Goal: Information Seeking & Learning: Learn about a topic

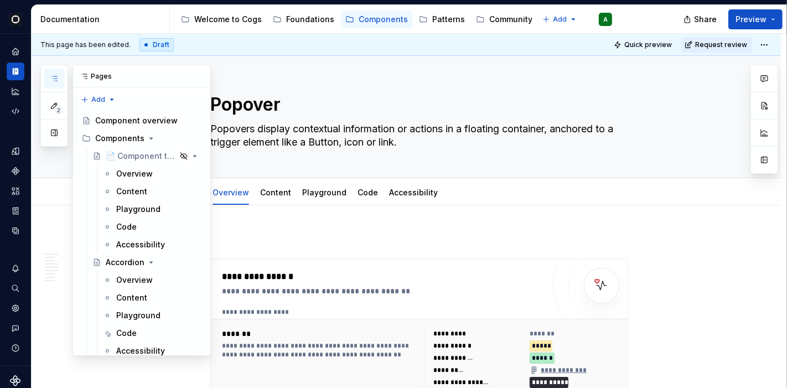
click at [49, 74] on button "button" at bounding box center [54, 79] width 20 height 20
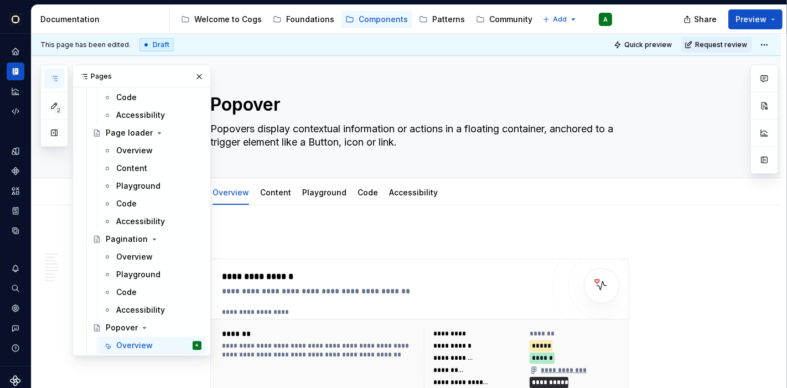
scroll to position [2335, 0]
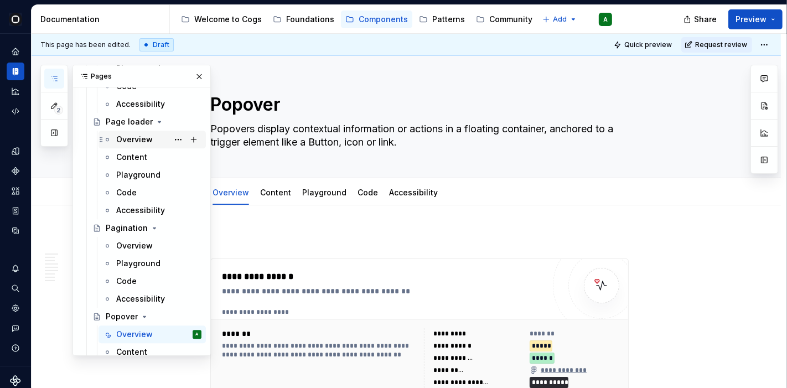
click at [135, 136] on div "Overview" at bounding box center [134, 139] width 37 height 11
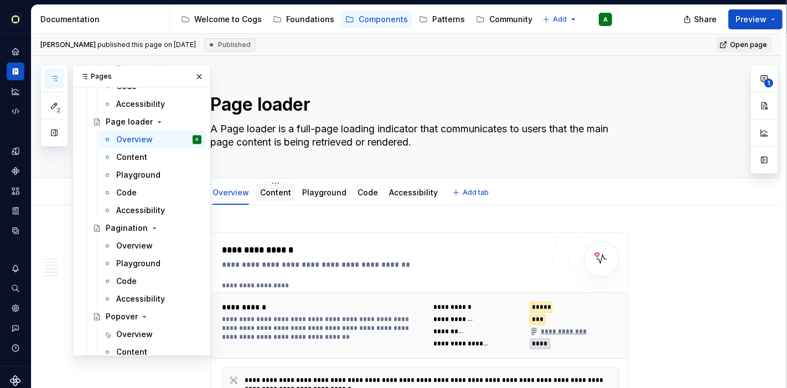
click at [281, 190] on link "Content" at bounding box center [275, 192] width 31 height 9
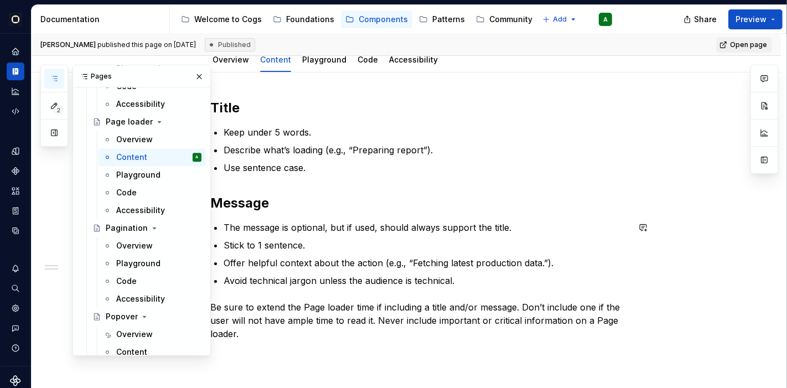
scroll to position [123, 0]
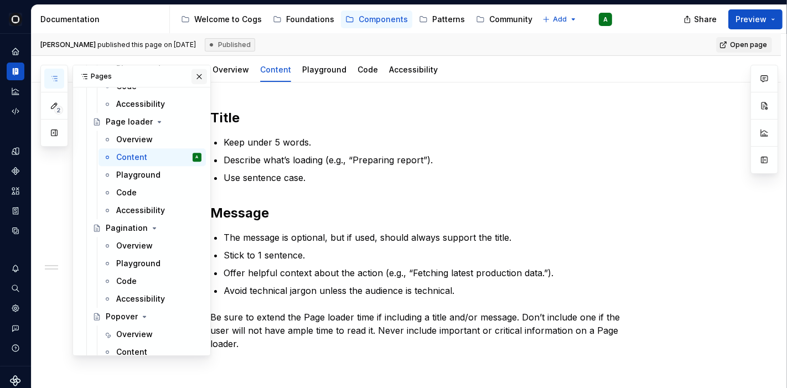
click at [191, 73] on button "button" at bounding box center [198, 76] width 15 height 15
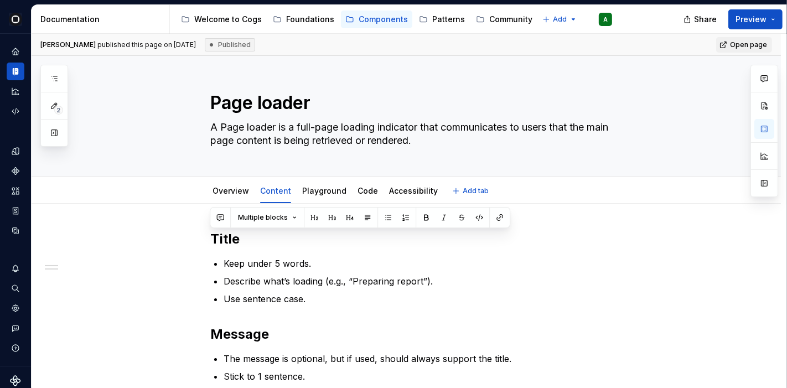
scroll to position [0, 0]
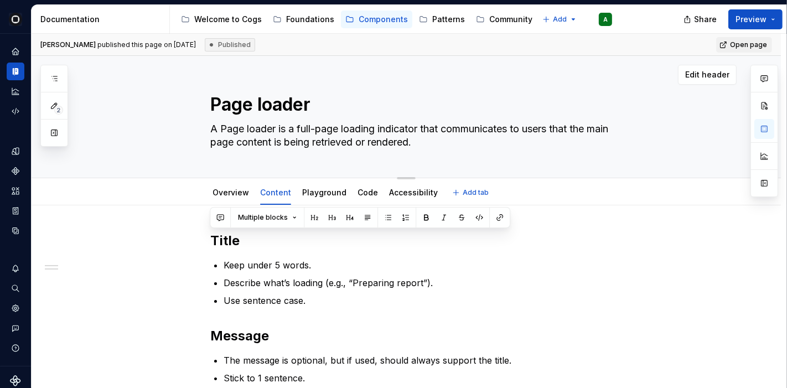
drag, startPoint x: 258, startPoint y: 352, endPoint x: 208, endPoint y: 71, distance: 286.0
click at [208, 71] on div "Page loader A Page loader is a full-page loading indicator that communicates to…" at bounding box center [406, 329] width 749 height 546
click at [142, 145] on div "Page loader A Page loader is a full-page loading indicator that communicates to…" at bounding box center [419, 117] width 634 height 122
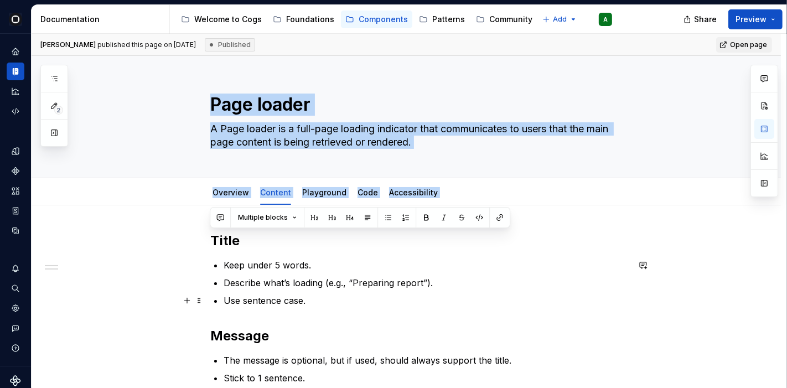
drag, startPoint x: 205, startPoint y: 101, endPoint x: 376, endPoint y: 293, distance: 257.0
click at [380, 291] on div "Page loader A Page loader is a full-page loading indicator that communicates to…" at bounding box center [406, 329] width 749 height 546
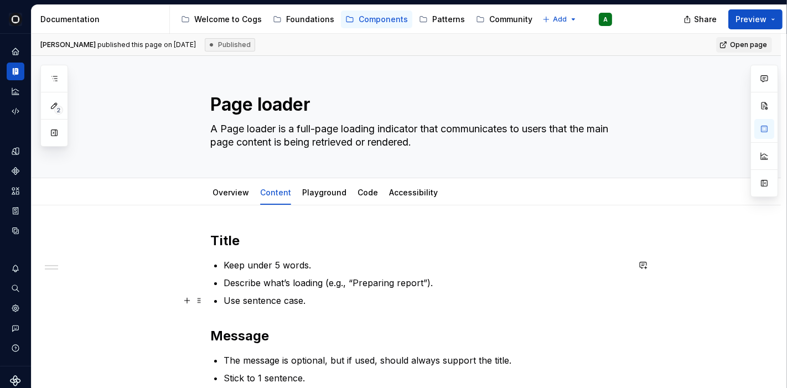
click at [372, 298] on p "Use sentence case." at bounding box center [425, 300] width 405 height 13
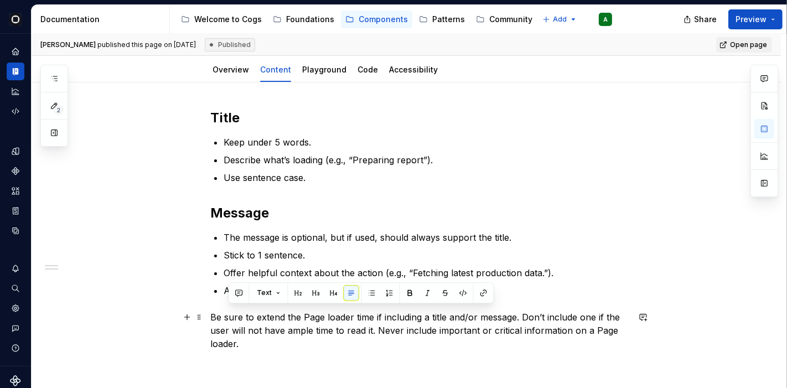
scroll to position [126, 0]
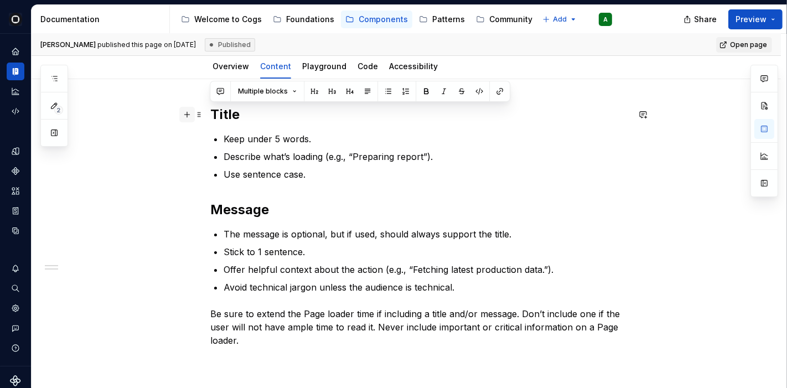
drag, startPoint x: 274, startPoint y: 346, endPoint x: 186, endPoint y: 118, distance: 244.3
click at [210, 118] on div "Title Keep under 5 words. Describe what’s loading (e.g., “Preparing report”). U…" at bounding box center [419, 233] width 418 height 254
copy div "Title Keep under 5 words. Describe what’s loading (e.g., “Preparing report”). U…"
type textarea "*"
